Goal: Register for event/course

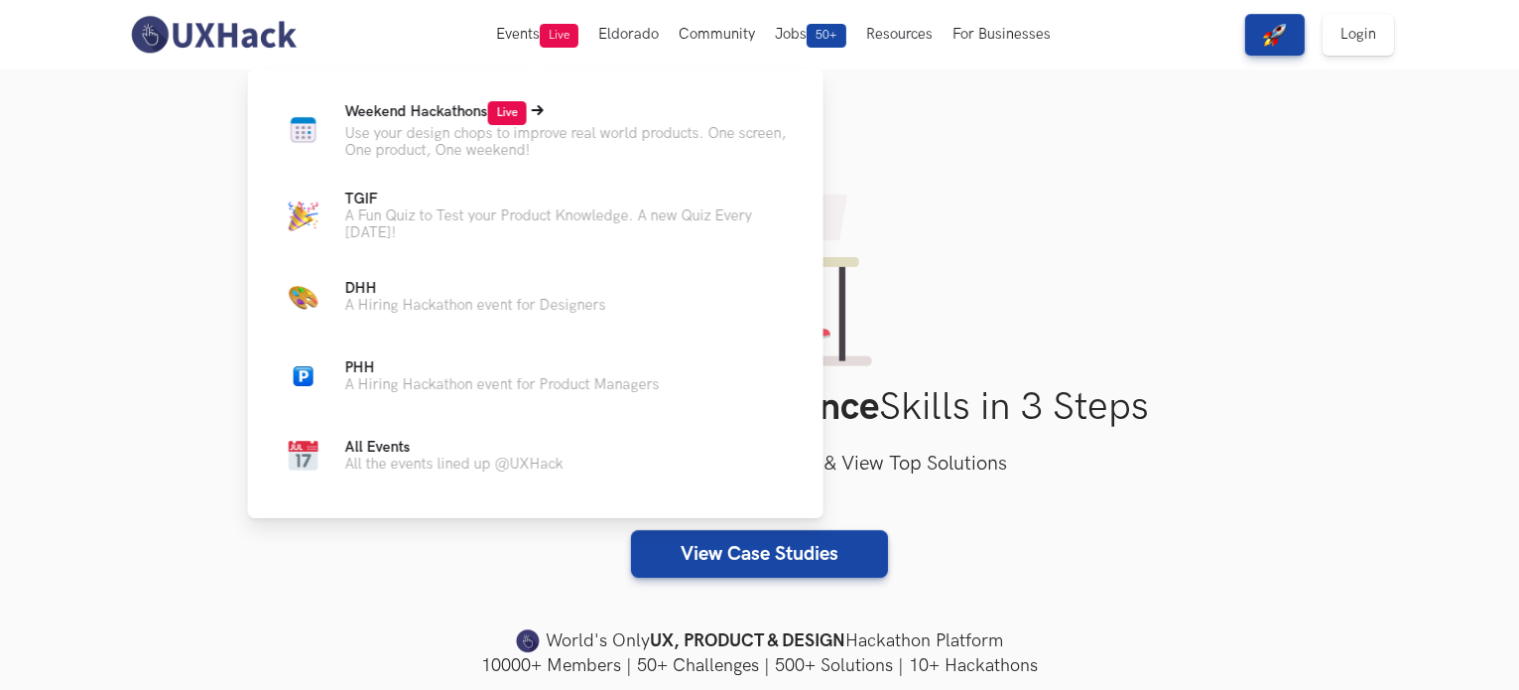
click at [477, 128] on p "Use your design chops to improve real world products. One screen, One product, …" at bounding box center [568, 142] width 447 height 34
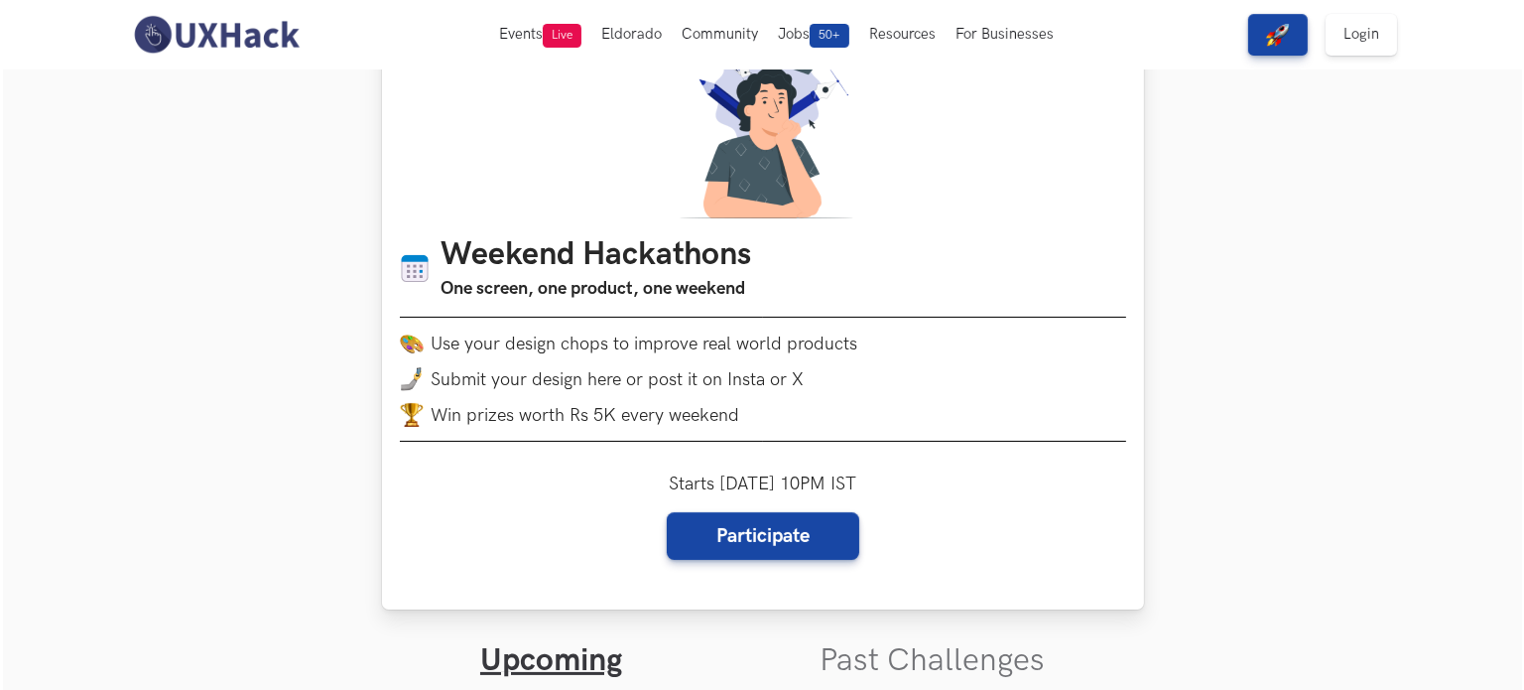
scroll to position [137, 0]
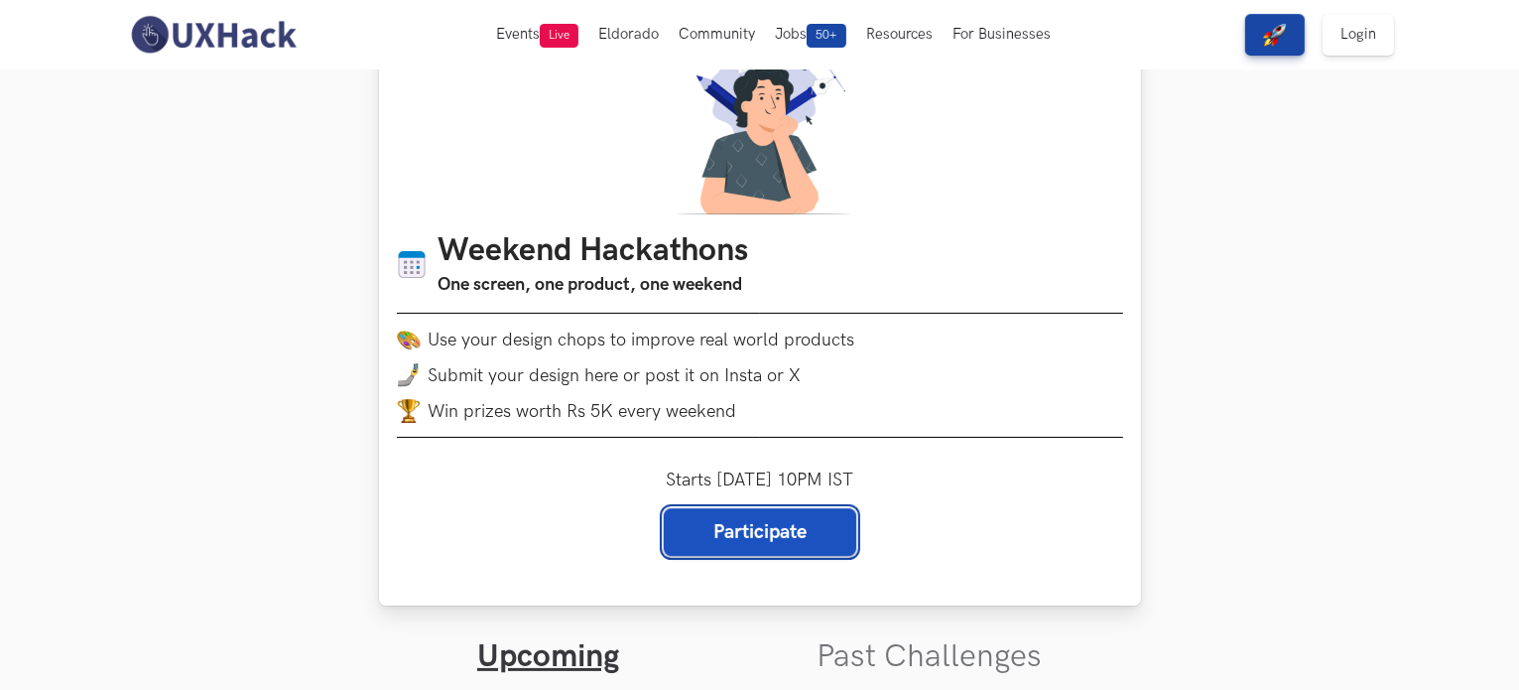
click at [707, 524] on link "Participate" at bounding box center [760, 532] width 193 height 48
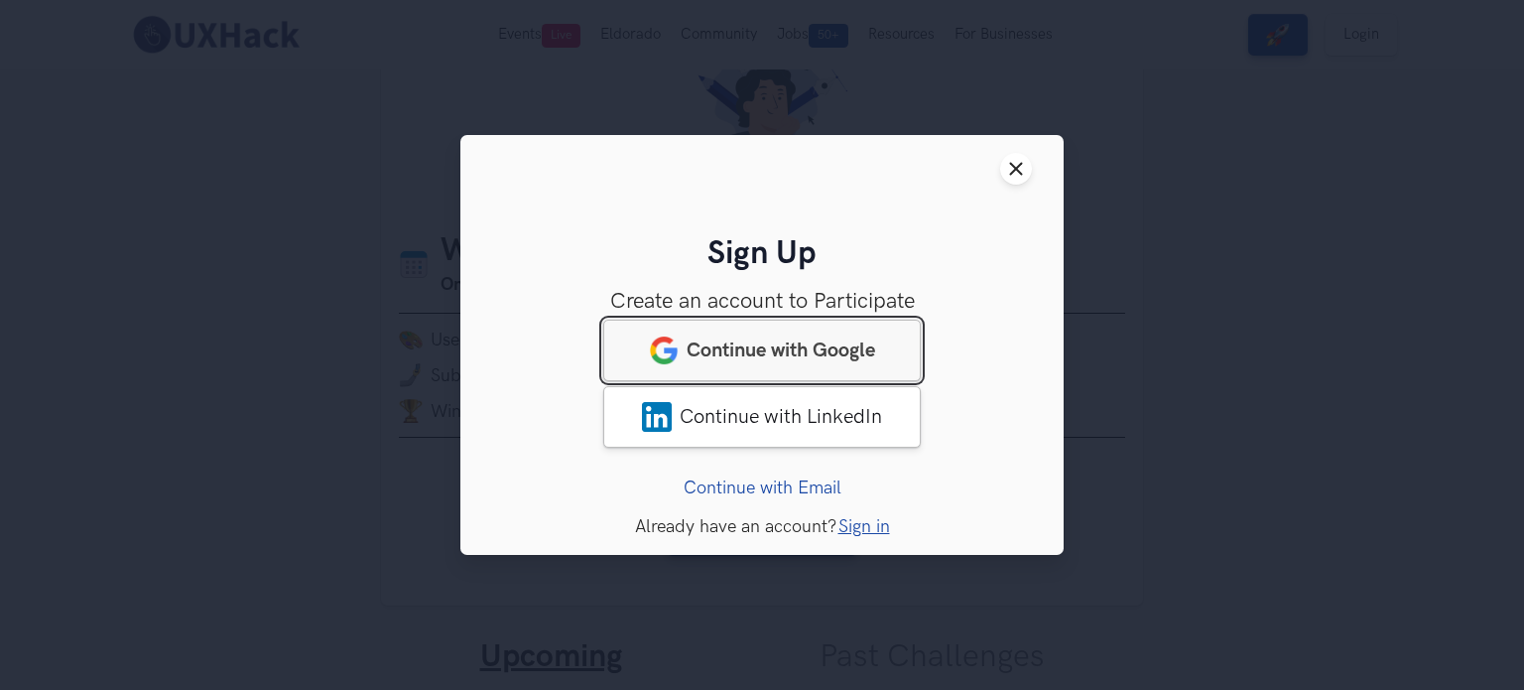
click at [754, 360] on span "Continue with Google" at bounding box center [781, 350] width 189 height 24
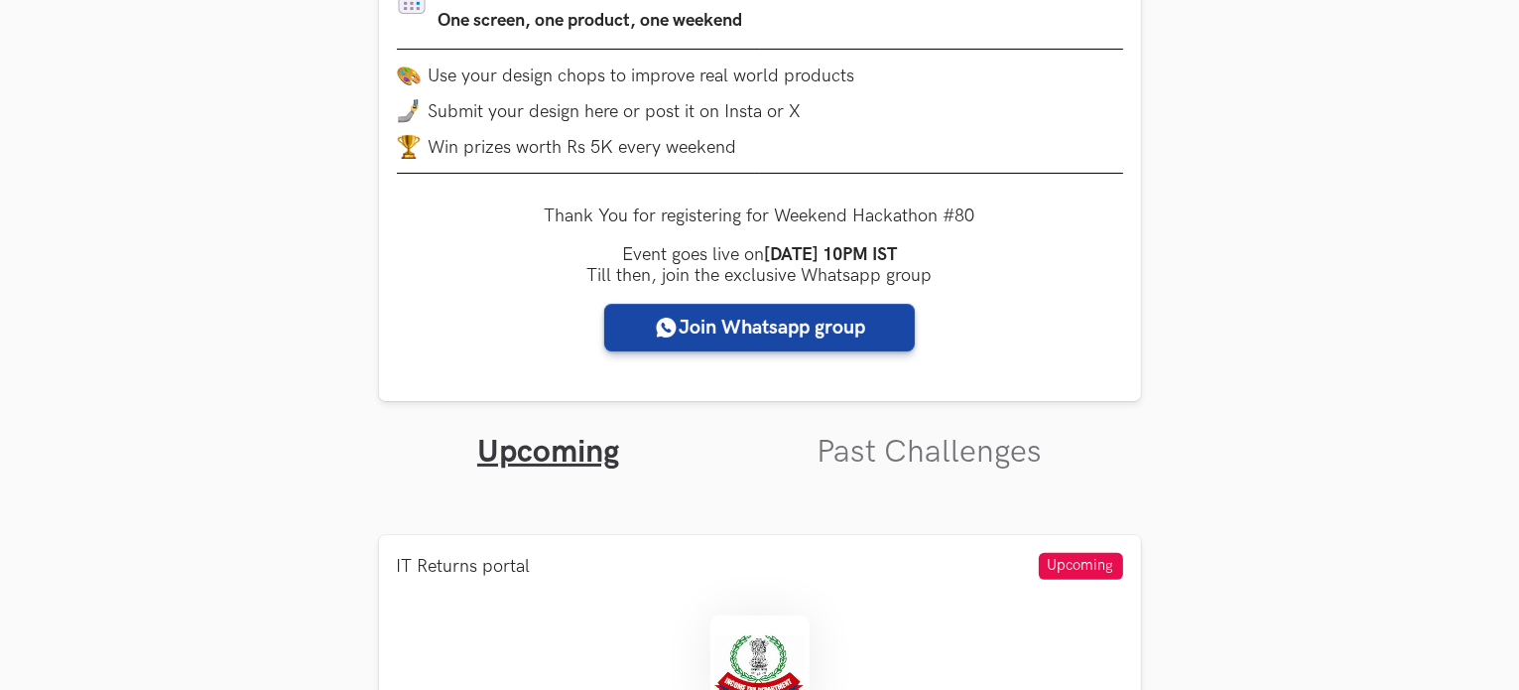
scroll to position [405, 0]
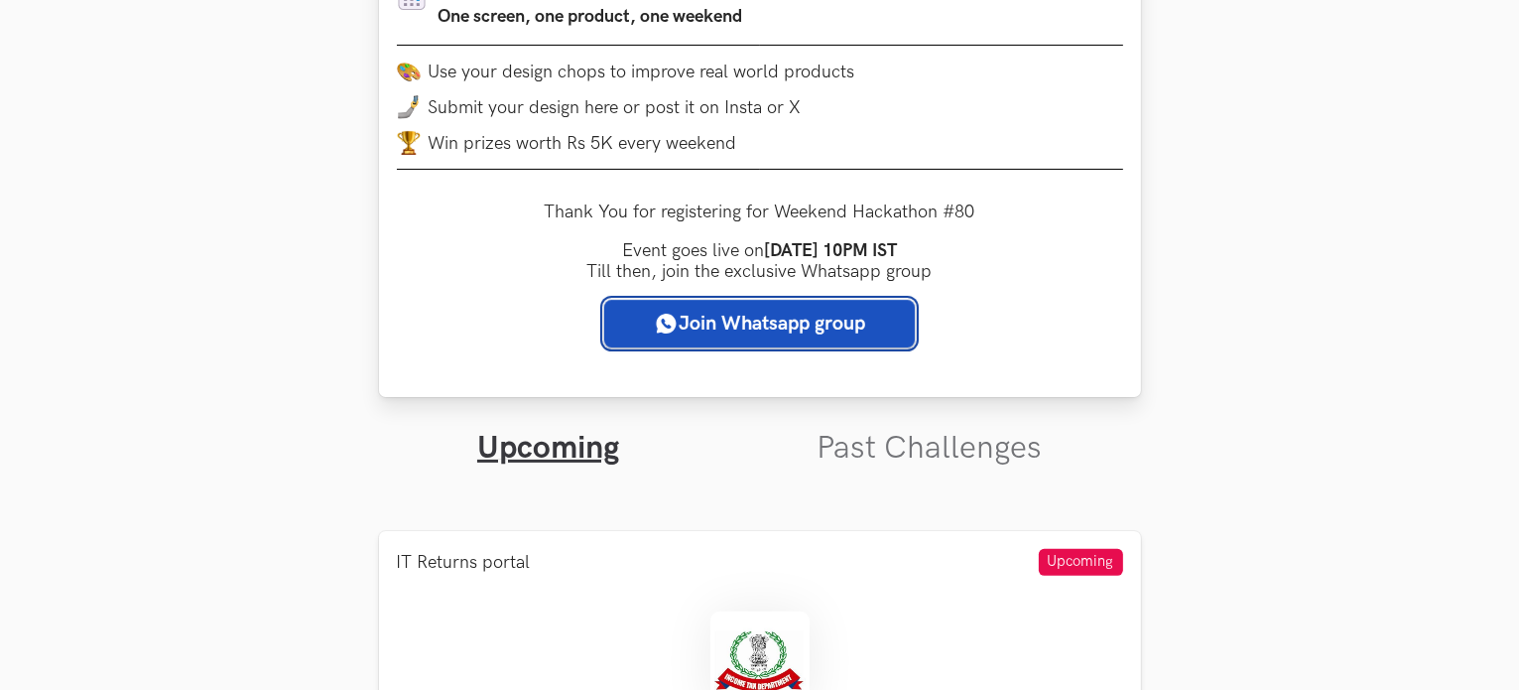
click at [781, 333] on link "Join Whatsapp group" at bounding box center [759, 324] width 311 height 48
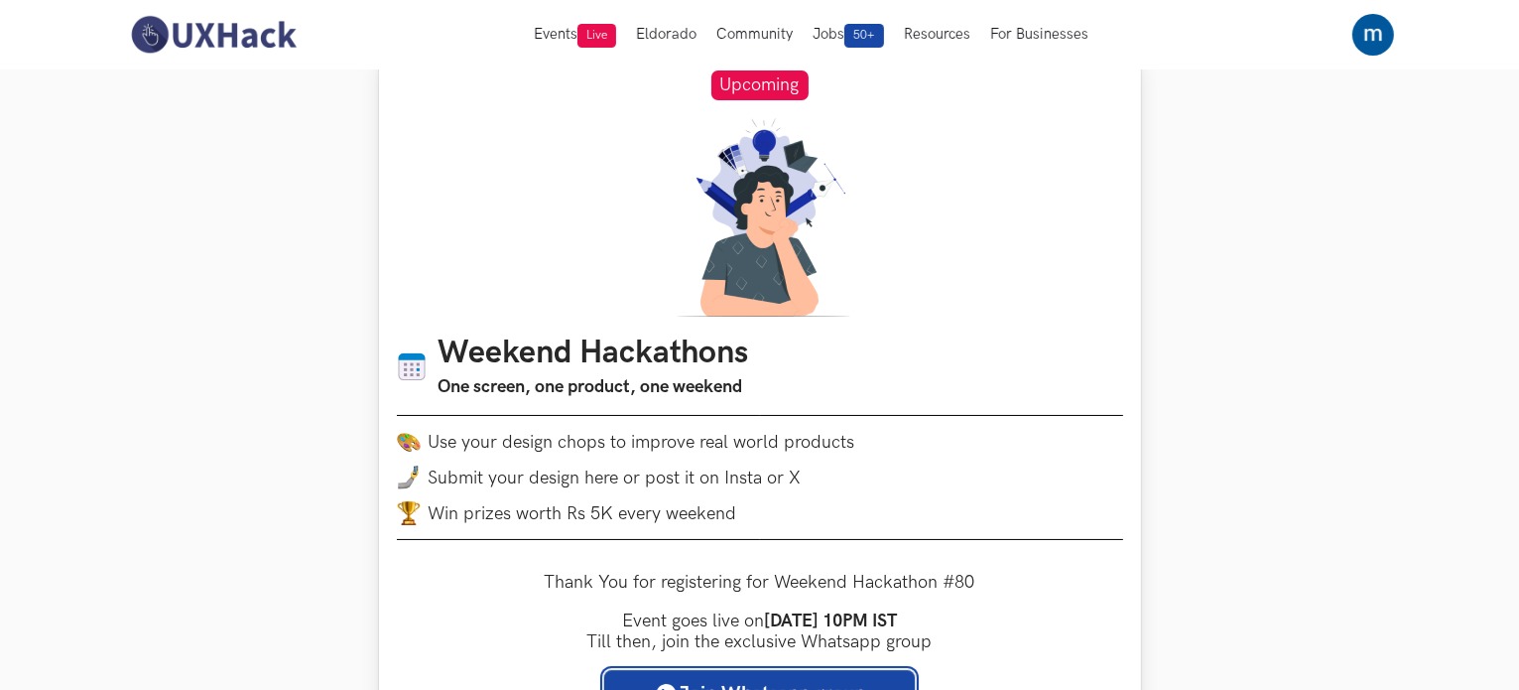
scroll to position [34, 0]
